Goal: Task Accomplishment & Management: Use online tool/utility

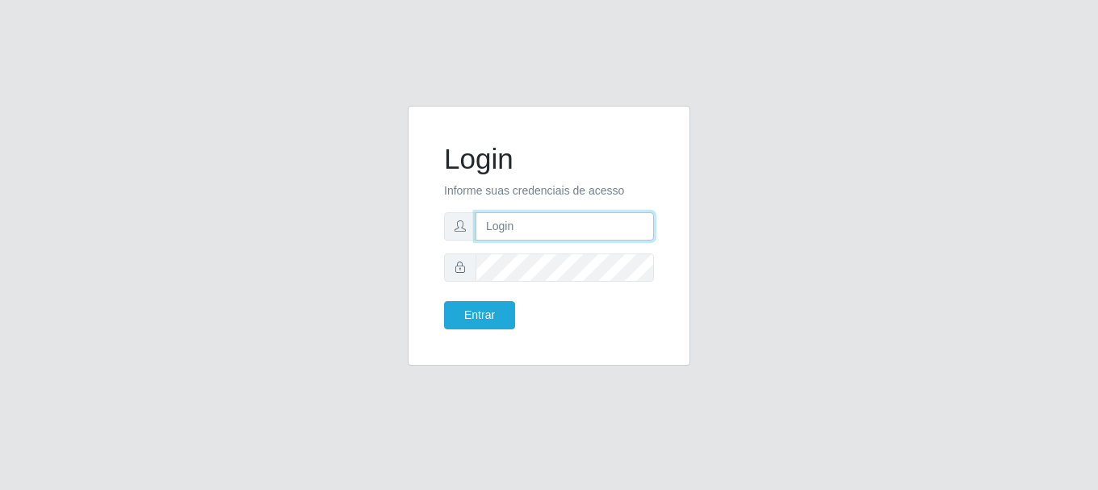
click at [535, 224] on input "text" at bounding box center [565, 226] width 178 height 28
type input "[EMAIL_ADDRESS][DOMAIN_NAME]"
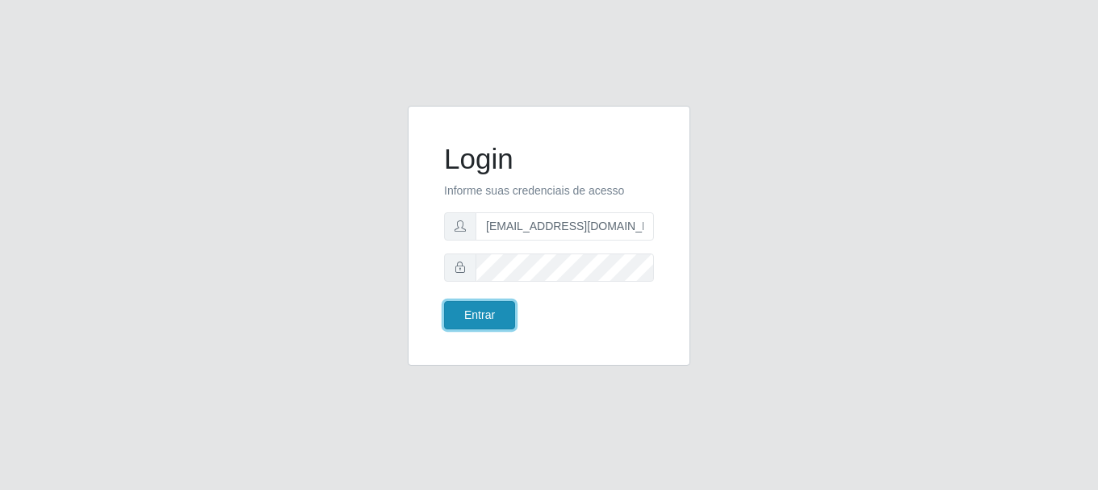
click at [495, 317] on button "Entrar" at bounding box center [479, 315] width 71 height 28
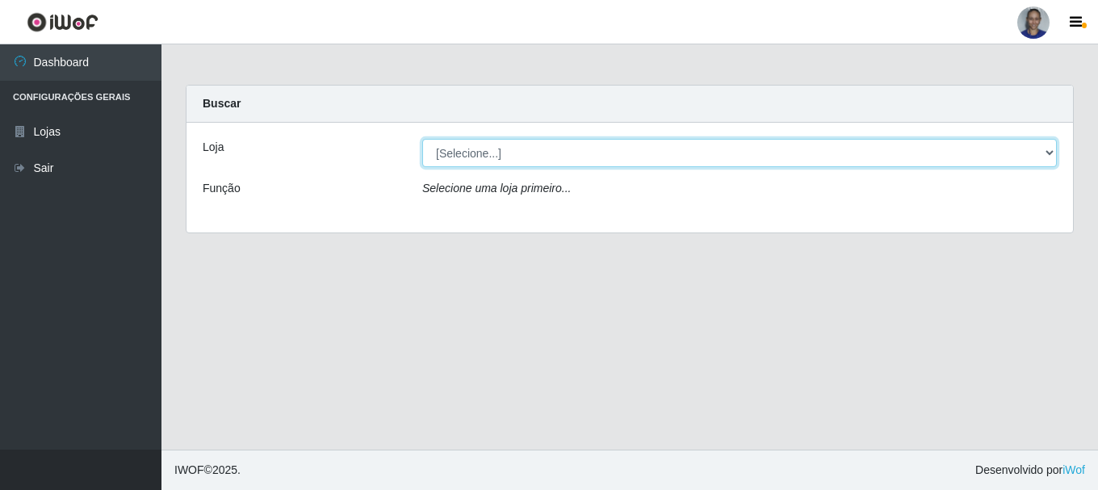
click at [1043, 151] on select "[Selecione...] Supermercado [GEOGRAPHIC_DATA]" at bounding box center [739, 153] width 635 height 28
select select "165"
click at [422, 139] on select "[Selecione...] Supermercado [GEOGRAPHIC_DATA]" at bounding box center [739, 153] width 635 height 28
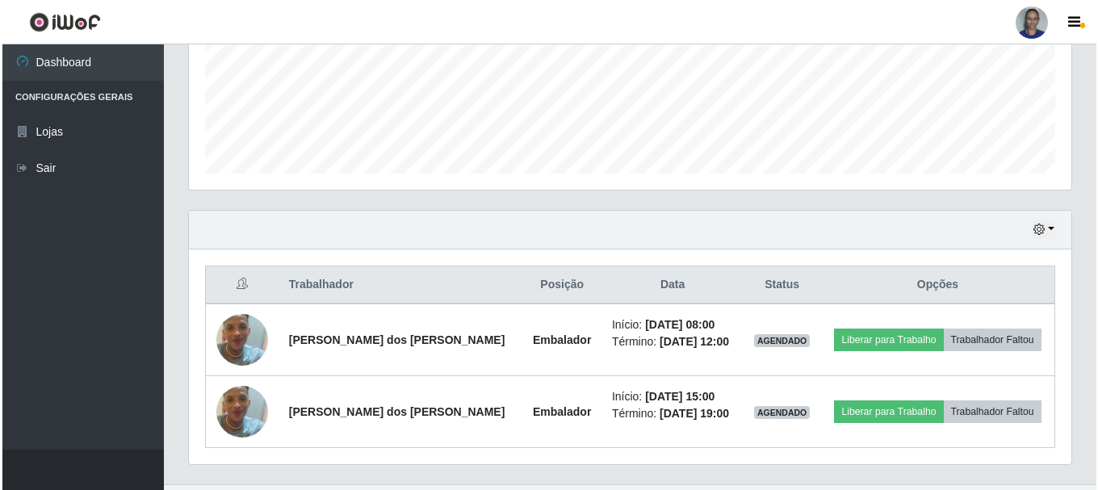
scroll to position [439, 0]
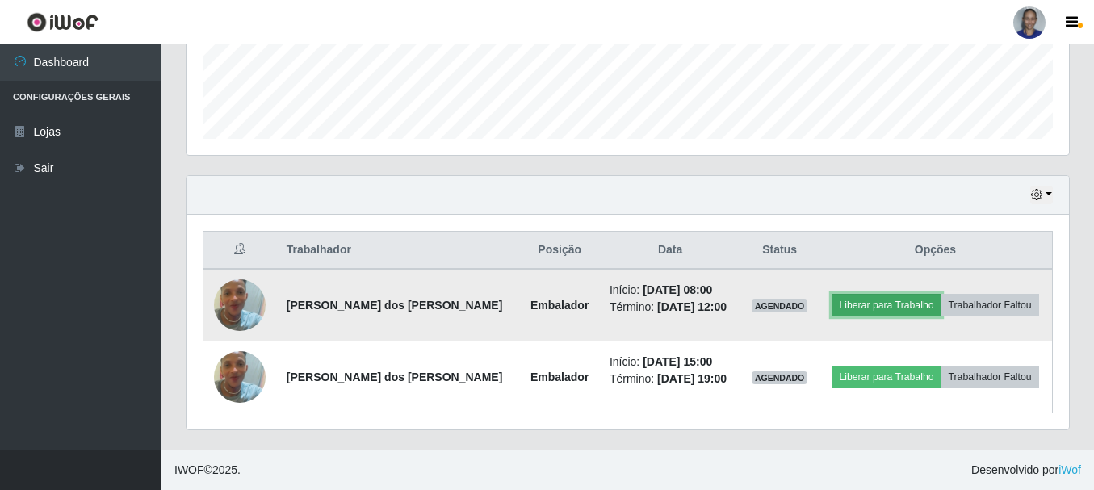
click at [861, 303] on button "Liberar para Trabalho" at bounding box center [886, 305] width 109 height 23
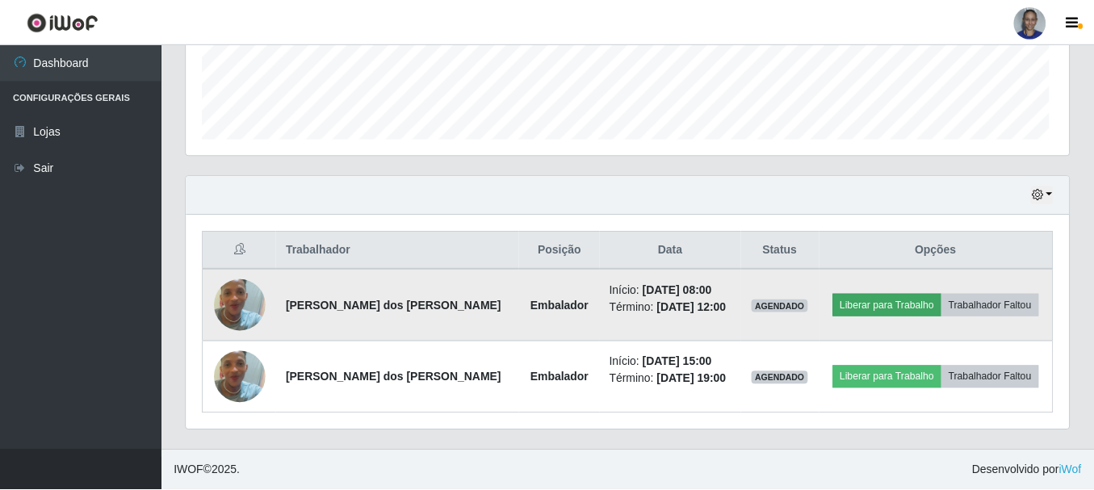
scroll to position [335, 875]
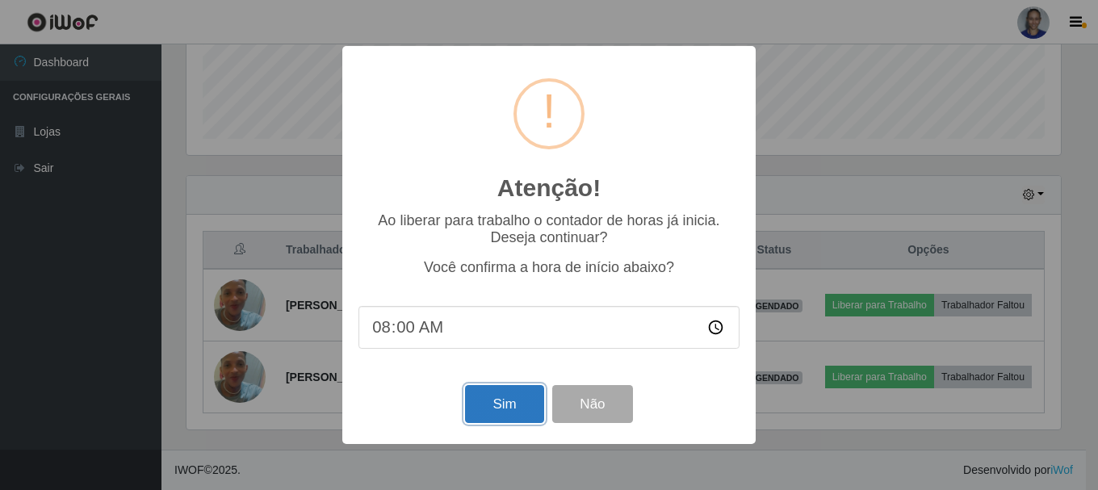
click at [521, 398] on button "Sim" at bounding box center [504, 404] width 78 height 38
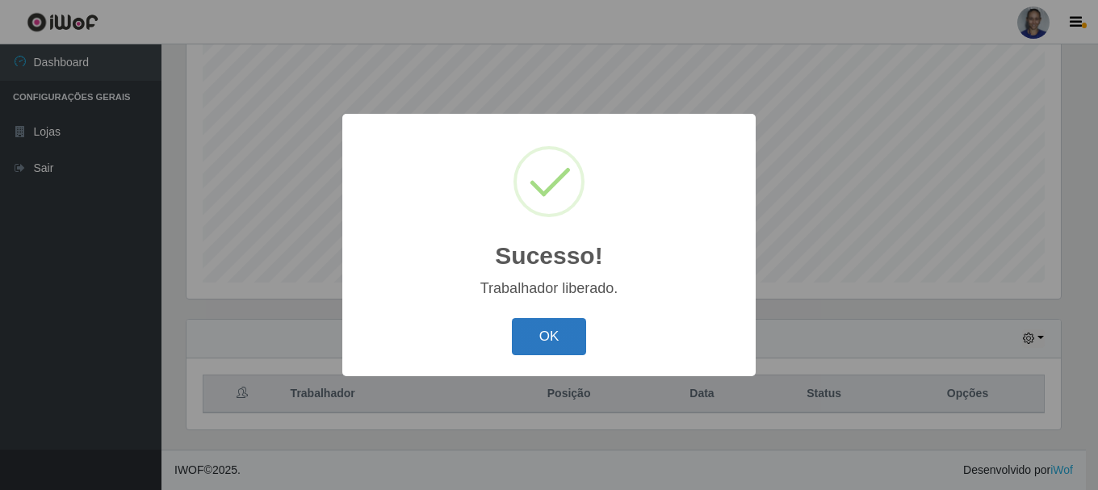
click at [547, 346] on button "OK" at bounding box center [549, 337] width 75 height 38
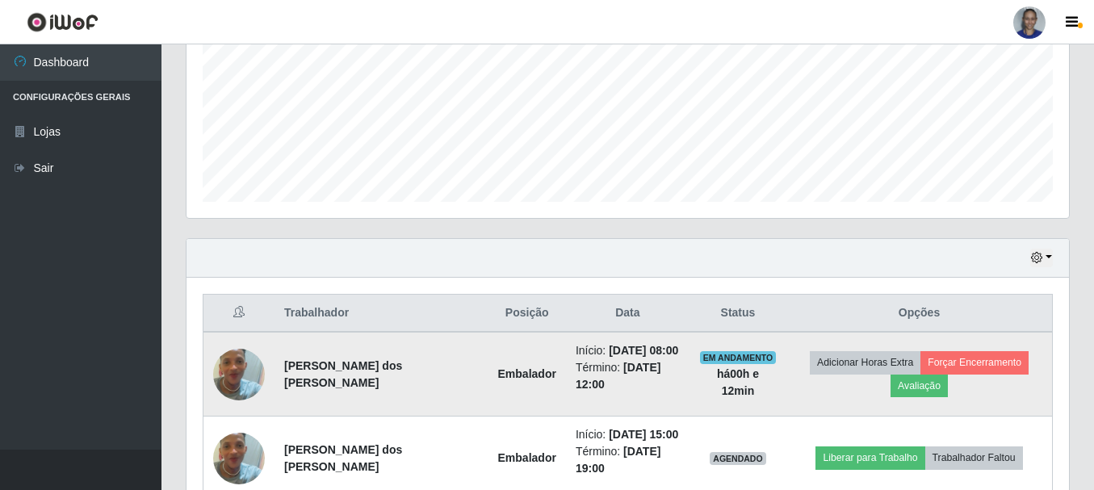
scroll to position [463, 0]
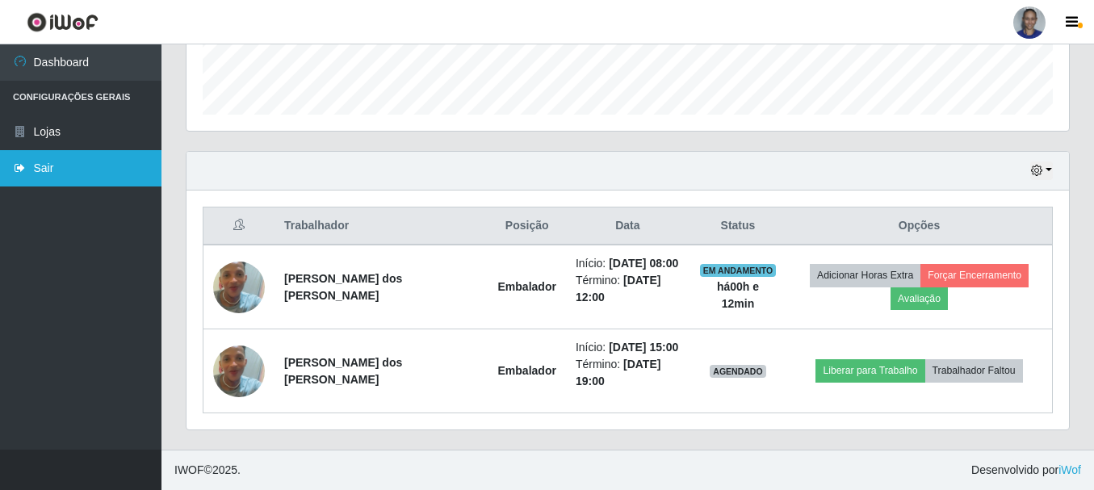
click at [40, 167] on link "Sair" at bounding box center [81, 168] width 162 height 36
